Goal: Task Accomplishment & Management: Use online tool/utility

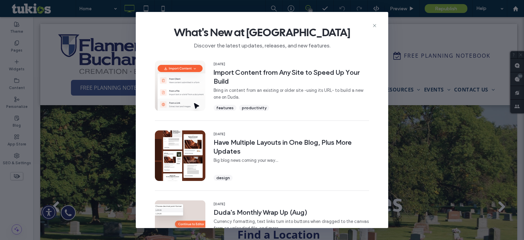
click at [369, 24] on div "What's New at [GEOGRAPHIC_DATA] Discover the latest updates, releases, and new …" at bounding box center [262, 35] width 252 height 46
drag, startPoint x: 375, startPoint y: 24, endPoint x: 329, endPoint y: 0, distance: 51.6
click at [375, 24] on use at bounding box center [374, 25] width 3 height 3
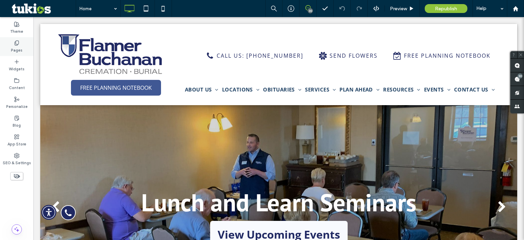
click at [17, 52] on label "Pages" at bounding box center [17, 50] width 12 height 8
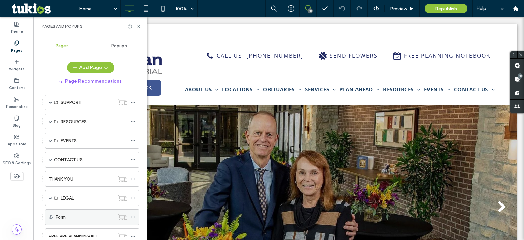
scroll to position [68, 0]
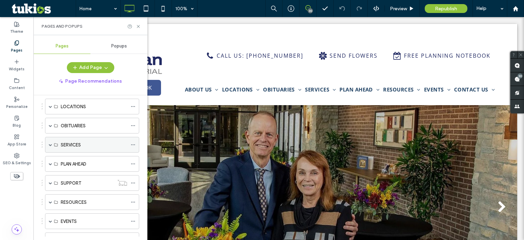
click at [49, 143] on span at bounding box center [50, 144] width 3 height 3
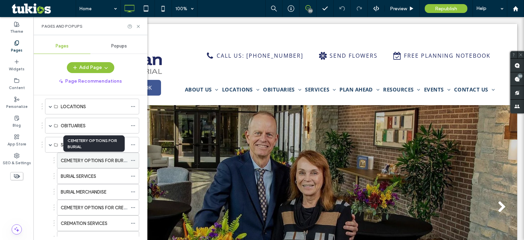
click at [93, 157] on label "CEMETERY OPTIONS FOR BURIAL" at bounding box center [95, 161] width 69 height 12
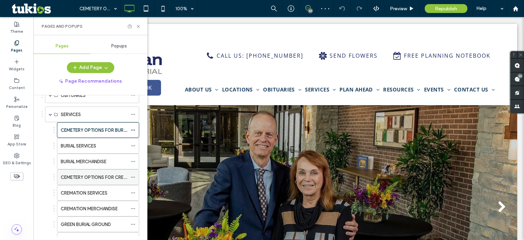
scroll to position [102, 0]
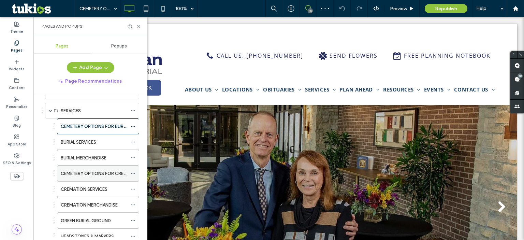
click at [100, 177] on div "CEMETERY OPTIONS FOR CREMATION" at bounding box center [94, 173] width 67 height 15
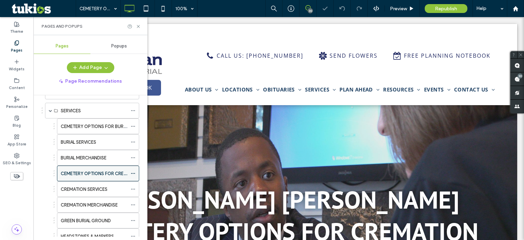
click at [132, 172] on icon at bounding box center [133, 173] width 5 height 5
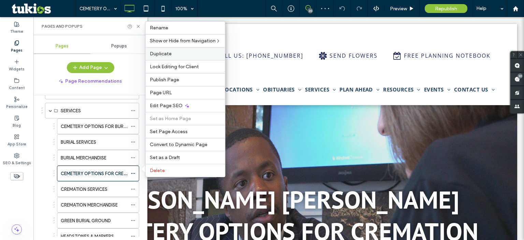
click at [172, 56] on label "Duplicate" at bounding box center [185, 54] width 71 height 6
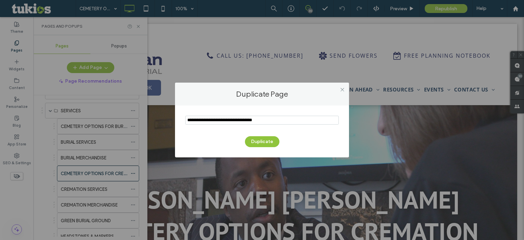
drag, startPoint x: 205, startPoint y: 119, endPoint x: 160, endPoint y: 116, distance: 45.1
click at [166, 121] on div "Duplicate Page Duplicate" at bounding box center [262, 120] width 524 height 240
type input "**********"
click at [255, 141] on button "Duplicate" at bounding box center [262, 141] width 34 height 11
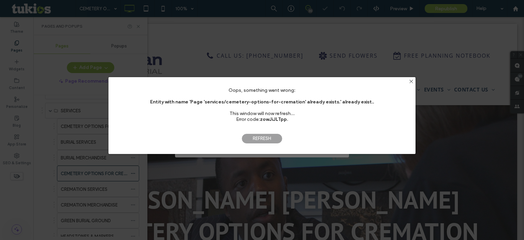
click at [248, 137] on span "Refresh" at bounding box center [261, 138] width 41 height 10
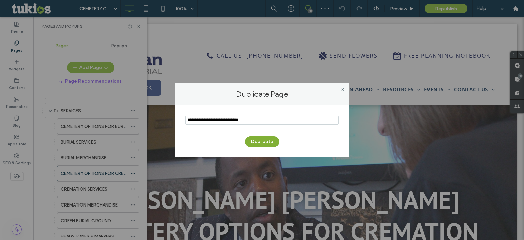
click at [254, 144] on button "Duplicate" at bounding box center [262, 141] width 34 height 11
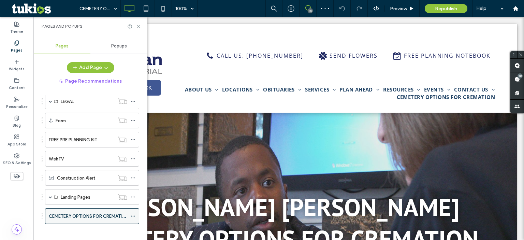
click at [134, 214] on icon at bounding box center [133, 216] width 5 height 5
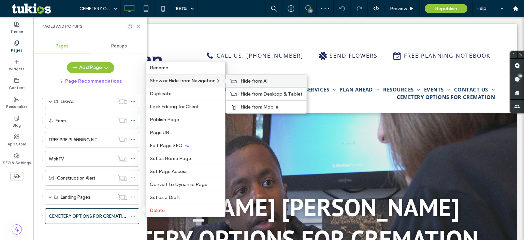
click at [242, 79] on span "Hide from All" at bounding box center [254, 81] width 28 height 6
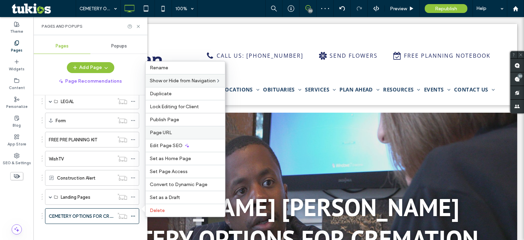
click at [179, 135] on label "Page URL" at bounding box center [185, 133] width 71 height 6
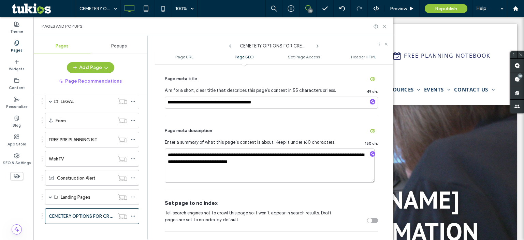
scroll to position [307, 0]
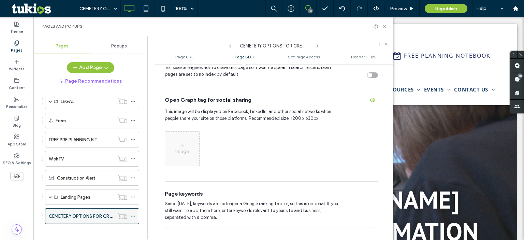
click at [99, 210] on label "CEMETERY OPTIONS FOR CREMATION" at bounding box center [89, 216] width 80 height 12
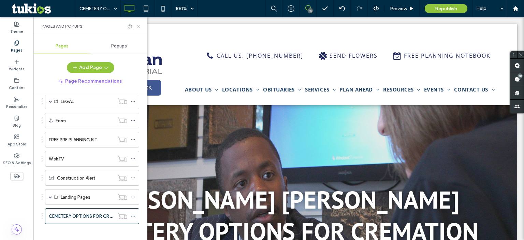
click at [140, 26] on icon at bounding box center [138, 26] width 5 height 5
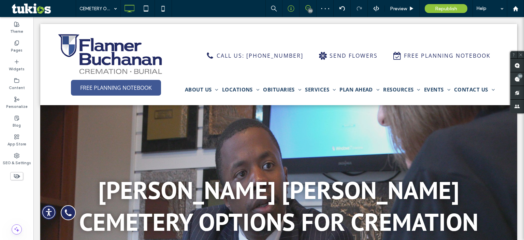
scroll to position [0, 0]
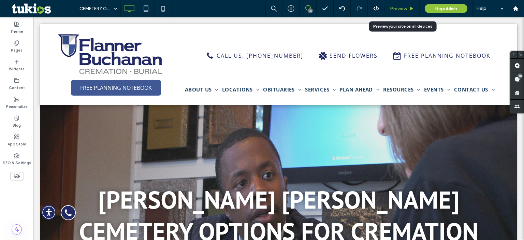
click at [398, 9] on span "Preview" at bounding box center [398, 9] width 17 height 6
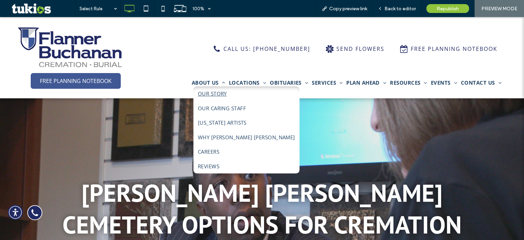
click at [206, 97] on span "OUR STORY" at bounding box center [212, 94] width 29 height 8
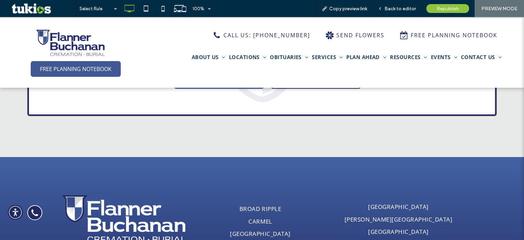
scroll to position [2304, 0]
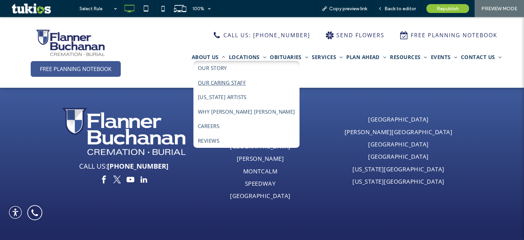
click at [220, 88] on link "OUR CARING STAFF" at bounding box center [246, 82] width 103 height 15
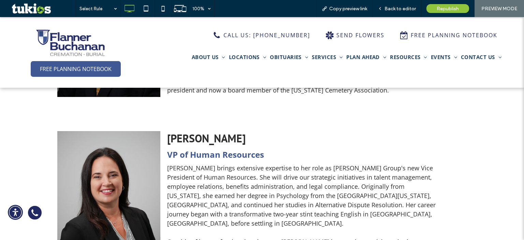
scroll to position [1057, 0]
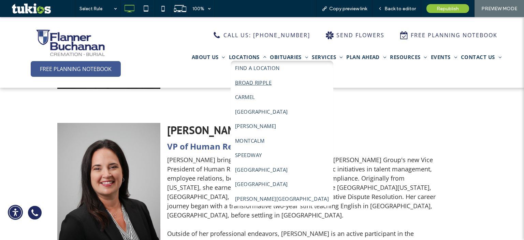
drag, startPoint x: 246, startPoint y: 76, endPoint x: 247, endPoint y: 99, distance: 22.9
click at [246, 76] on link "BROAD RIPPLE" at bounding box center [282, 82] width 100 height 15
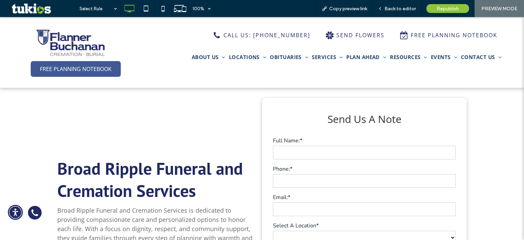
scroll to position [228, 0]
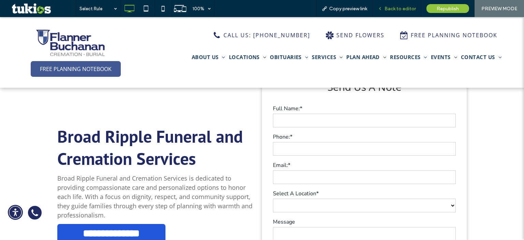
click at [388, 8] on span "Back to editor" at bounding box center [399, 9] width 31 height 6
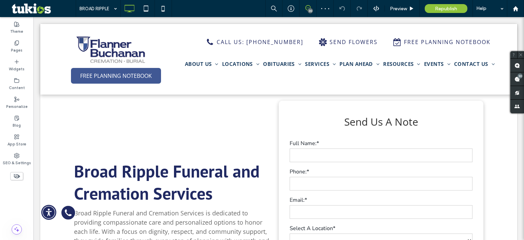
scroll to position [126, 0]
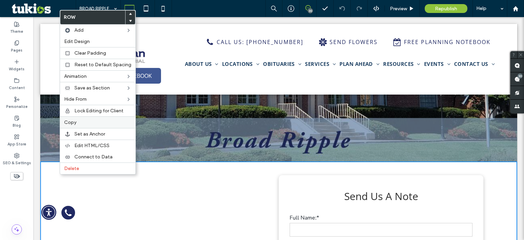
click at [76, 123] on label "Copy" at bounding box center [97, 122] width 67 height 6
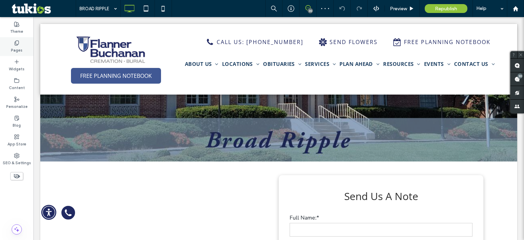
click at [18, 44] on use at bounding box center [17, 43] width 4 height 4
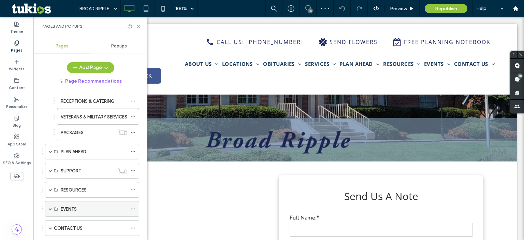
scroll to position [776, 0]
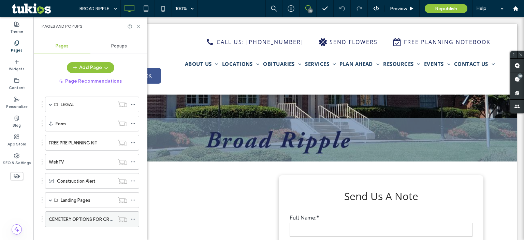
click at [71, 213] on label "CEMETERY OPTIONS FOR CREMATION" at bounding box center [89, 219] width 80 height 12
click at [138, 26] on div at bounding box center [262, 120] width 524 height 240
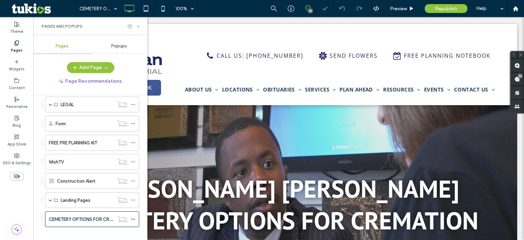
click at [139, 26] on icon at bounding box center [138, 26] width 5 height 5
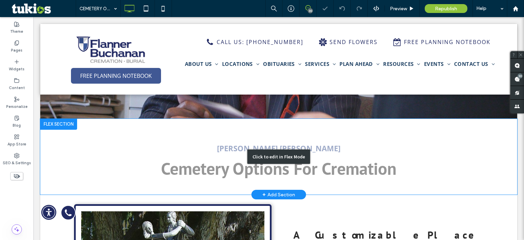
scroll to position [216, 0]
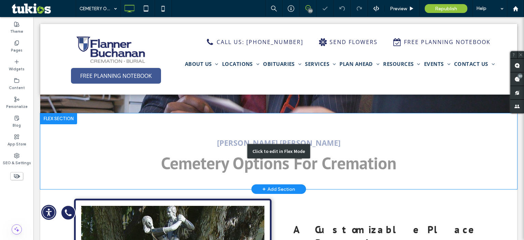
click at [70, 161] on div "Click to edit in Flex Mode" at bounding box center [278, 151] width 477 height 76
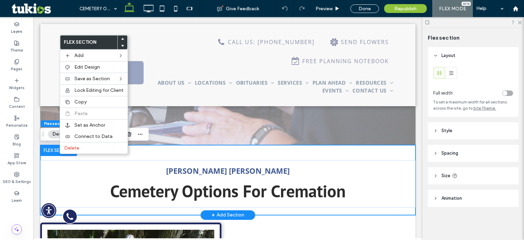
click at [56, 151] on div at bounding box center [58, 150] width 37 height 11
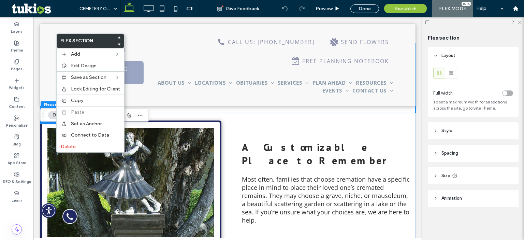
scroll to position [318, 0]
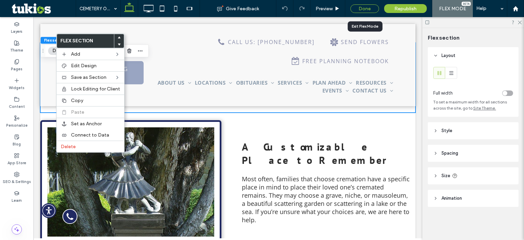
drag, startPoint x: 197, startPoint y: 129, endPoint x: 369, endPoint y: 6, distance: 211.1
click at [369, 6] on div "Done" at bounding box center [364, 8] width 29 height 9
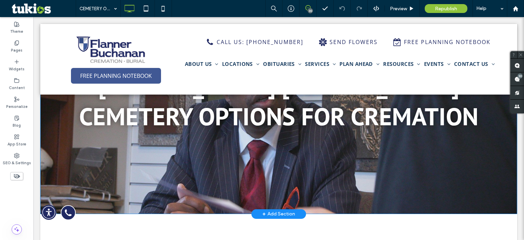
scroll to position [113, 0]
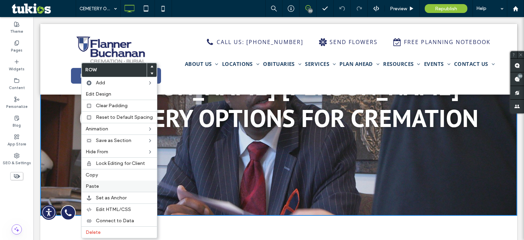
click at [103, 185] on label "Paste" at bounding box center [119, 186] width 67 height 6
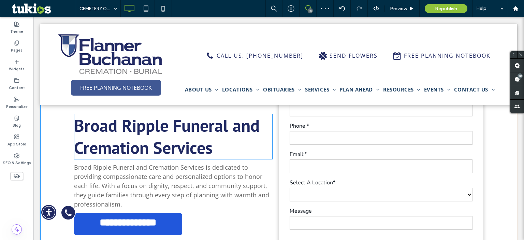
scroll to position [0, 0]
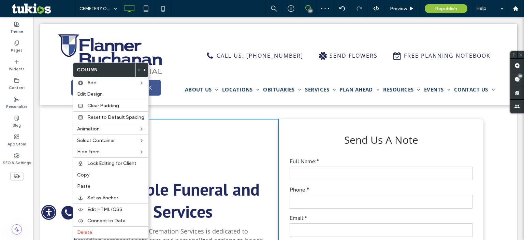
click at [58, 123] on div "**********" at bounding box center [278, 234] width 477 height 259
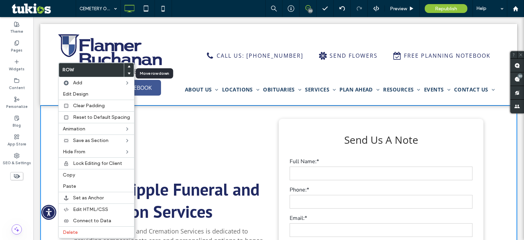
drag, startPoint x: 127, startPoint y: 73, endPoint x: 188, endPoint y: 143, distance: 92.9
click at [128, 73] on use at bounding box center [129, 74] width 3 height 2
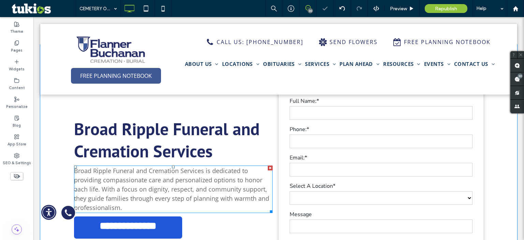
scroll to position [262, 0]
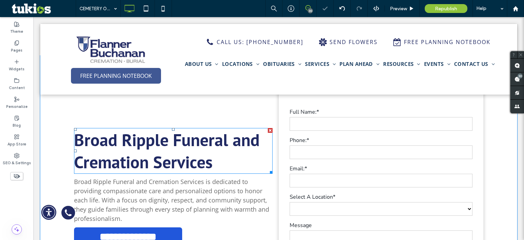
click at [157, 139] on strong "Broad Ripple Funeral and Cremation Services" at bounding box center [167, 151] width 186 height 44
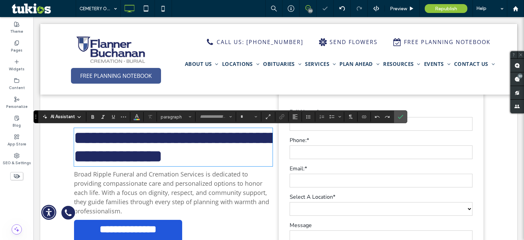
type input "*******"
type input "**"
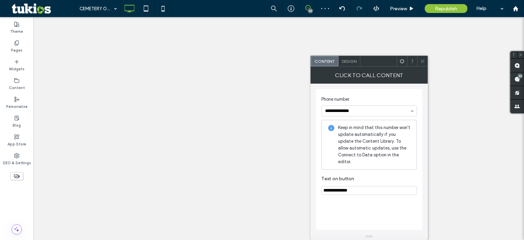
type input "**********"
click at [378, 101] on span "Phone number" at bounding box center [367, 99] width 93 height 7
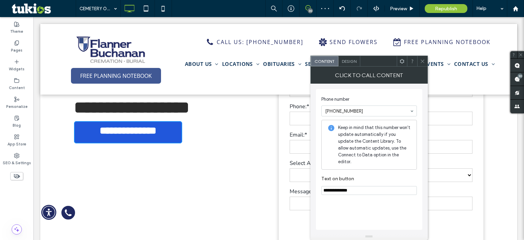
click at [359, 185] on section "**********" at bounding box center [369, 185] width 96 height 26
click at [356, 190] on input "**********" at bounding box center [369, 190] width 96 height 9
paste input "Text on button"
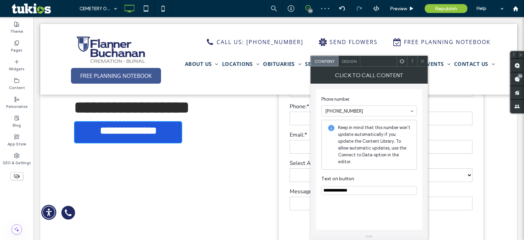
type input "**********"
click at [369, 202] on div "**********" at bounding box center [369, 159] width 106 height 141
click at [422, 62] on icon at bounding box center [422, 61] width 5 height 5
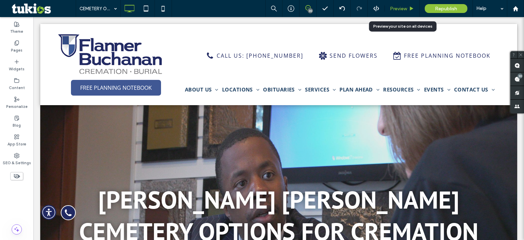
click at [402, 6] on span "Preview" at bounding box center [398, 9] width 17 height 6
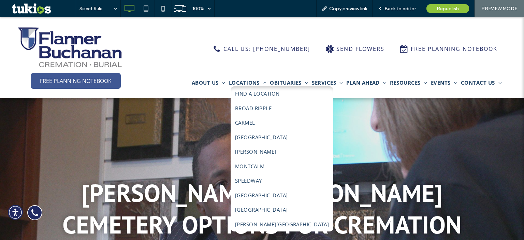
click at [255, 190] on link "[GEOGRAPHIC_DATA]" at bounding box center [282, 195] width 100 height 15
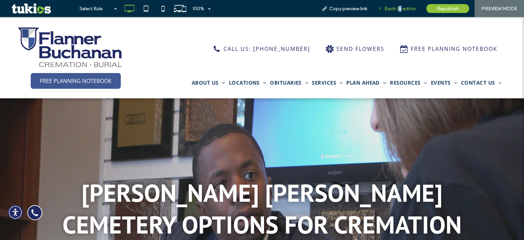
click at [400, 12] on div "Back to editor" at bounding box center [396, 8] width 49 height 17
click at [397, 10] on span "Back to editor" at bounding box center [399, 9] width 31 height 6
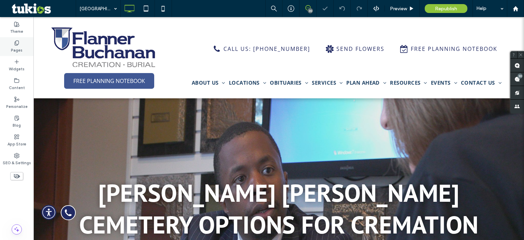
click at [13, 46] on label "Pages" at bounding box center [17, 50] width 12 height 8
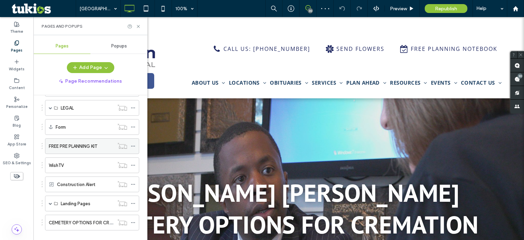
scroll to position [776, 0]
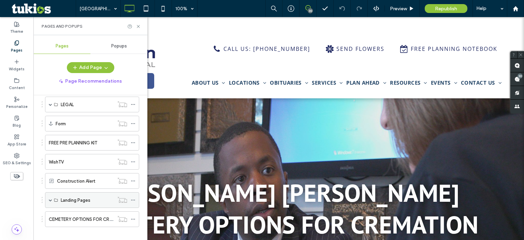
click at [75, 198] on div "Landing Pages" at bounding box center [87, 199] width 53 height 15
click at [49, 198] on span at bounding box center [50, 199] width 3 height 3
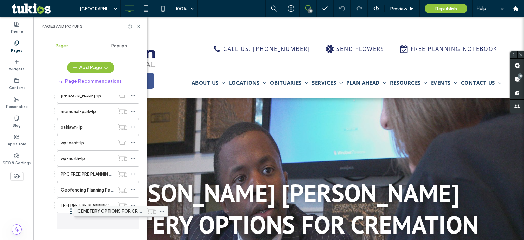
drag, startPoint x: 57, startPoint y: 209, endPoint x: 84, endPoint y: 211, distance: 27.0
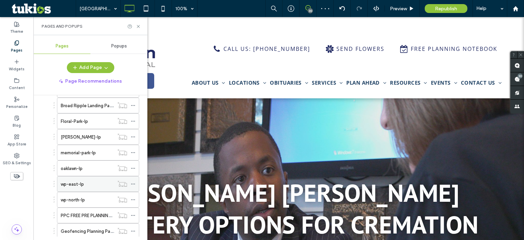
scroll to position [1021, 0]
